Goal: Transaction & Acquisition: Purchase product/service

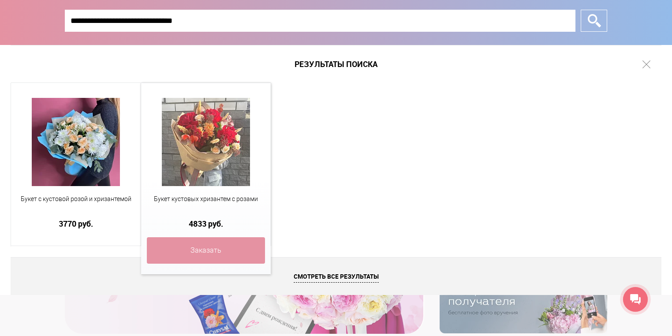
type input "**********"
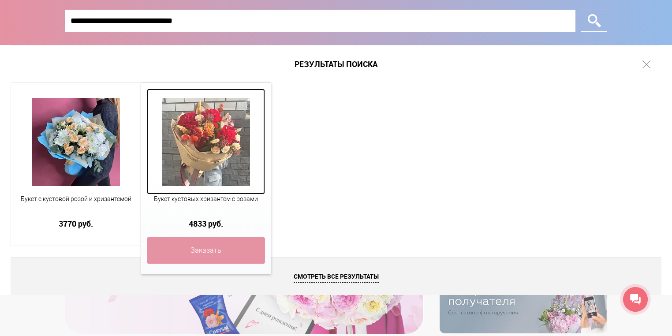
click at [200, 134] on img at bounding box center [206, 142] width 88 height 88
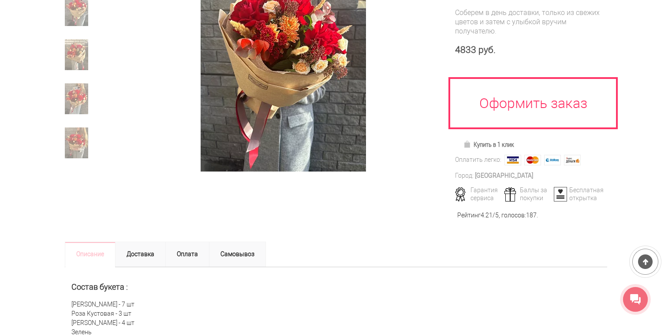
scroll to position [71, 0]
